Goal: Find specific page/section: Find specific page/section

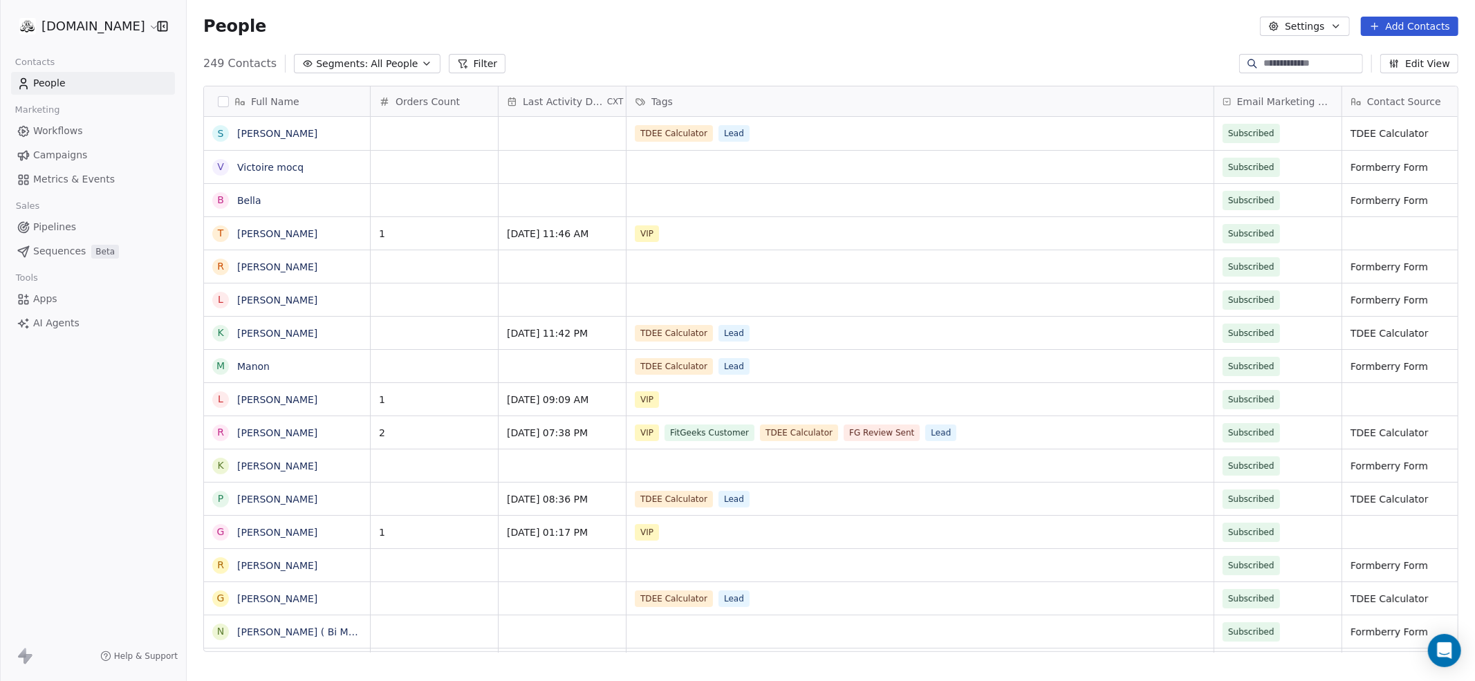
click at [66, 29] on html "fitgeeks.co Contacts People Marketing Workflows Campaigns Metrics & Events Sale…" at bounding box center [737, 392] width 1475 height 785
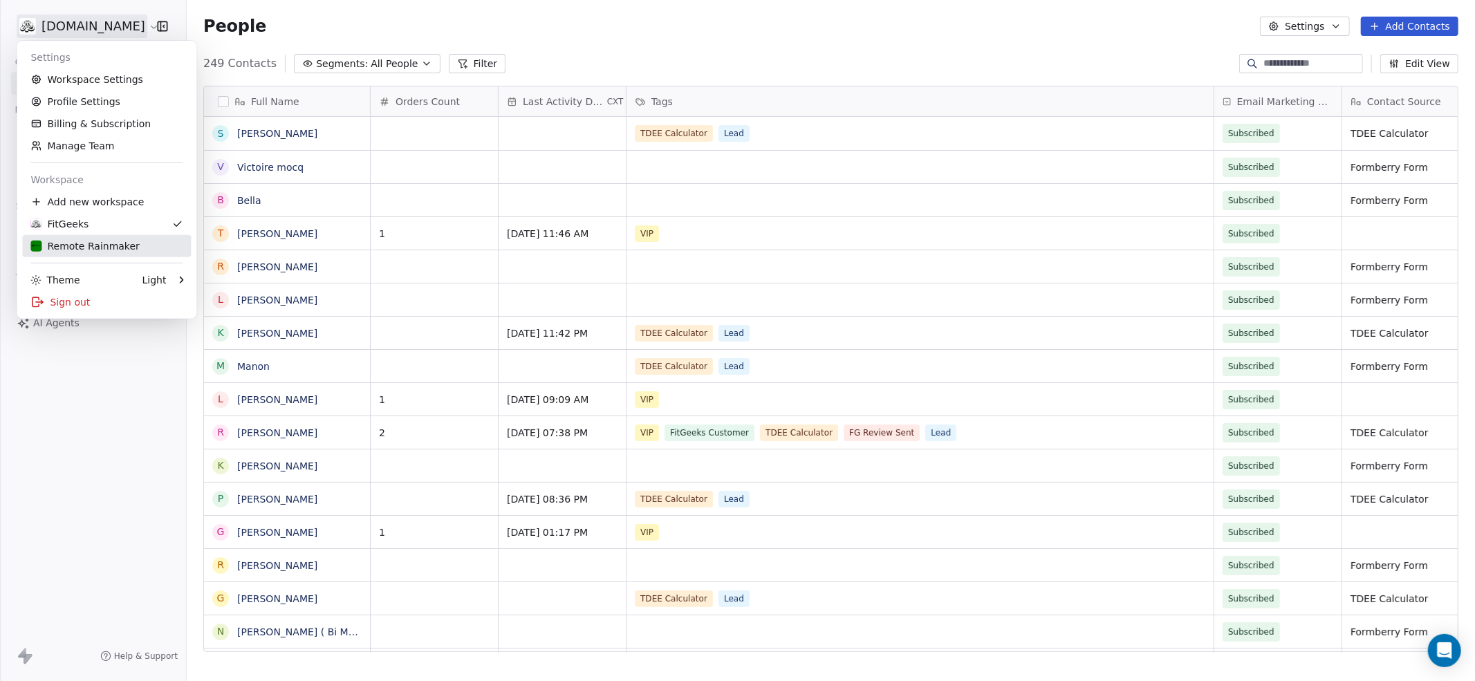
drag, startPoint x: 75, startPoint y: 246, endPoint x: 86, endPoint y: 241, distance: 12.7
click at [75, 247] on div "Remote Rainmaker" at bounding box center [84, 246] width 109 height 14
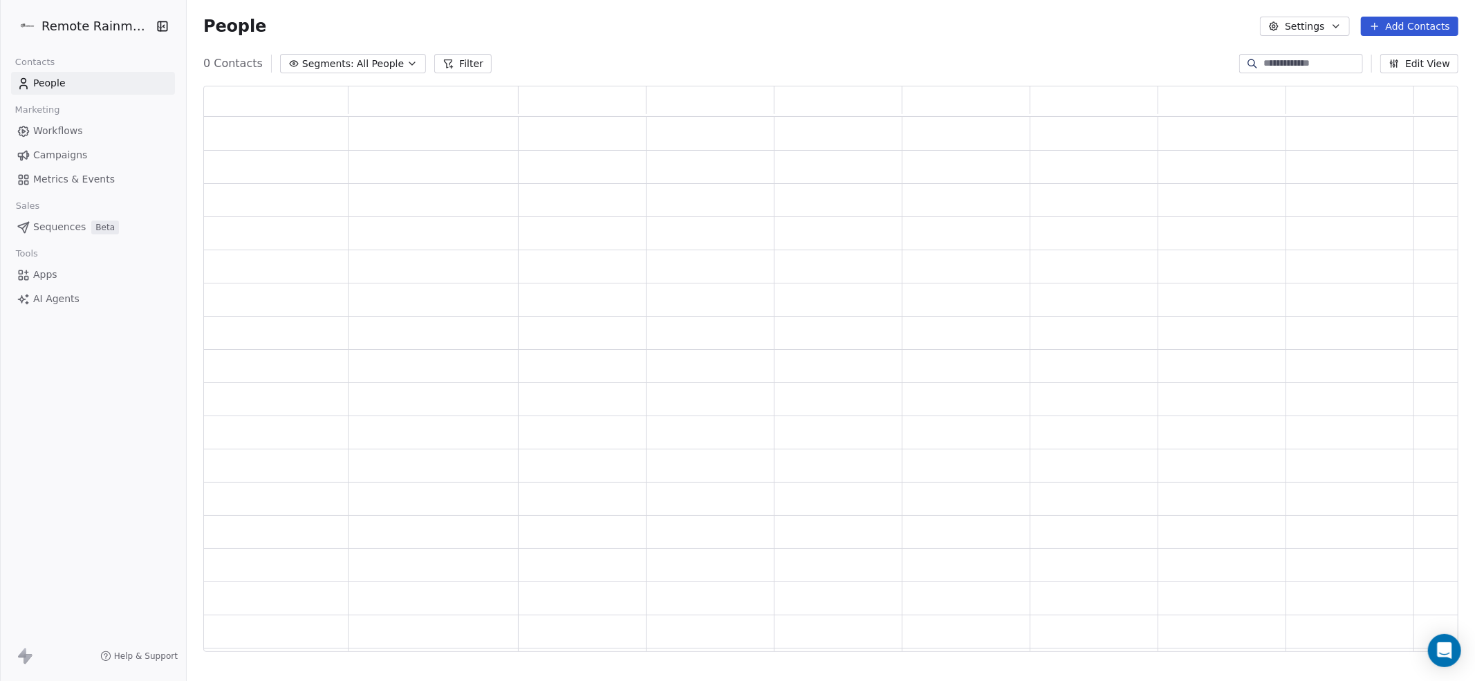
scroll to position [567, 1255]
click at [54, 131] on span "Workflows" at bounding box center [58, 131] width 50 height 15
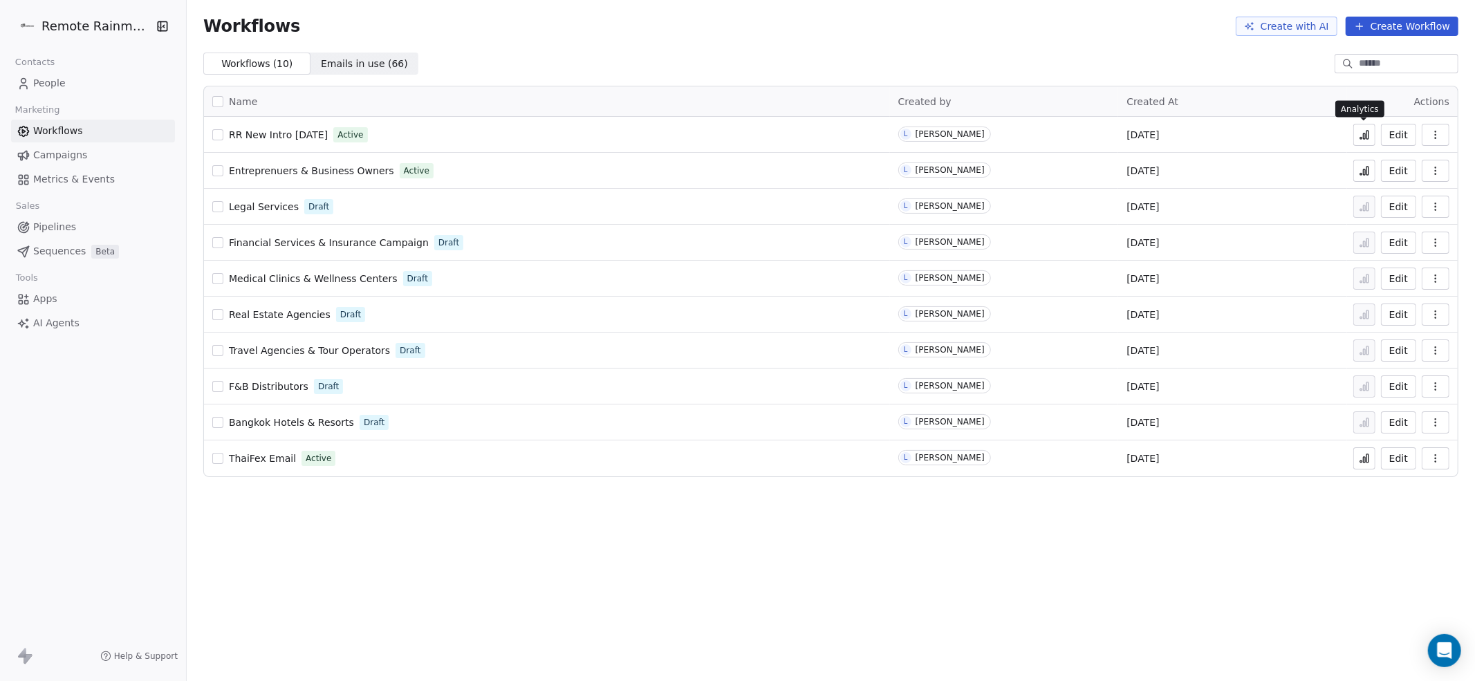
click at [1367, 134] on icon at bounding box center [1368, 135] width 2 height 8
